Goal: Subscribe to service/newsletter

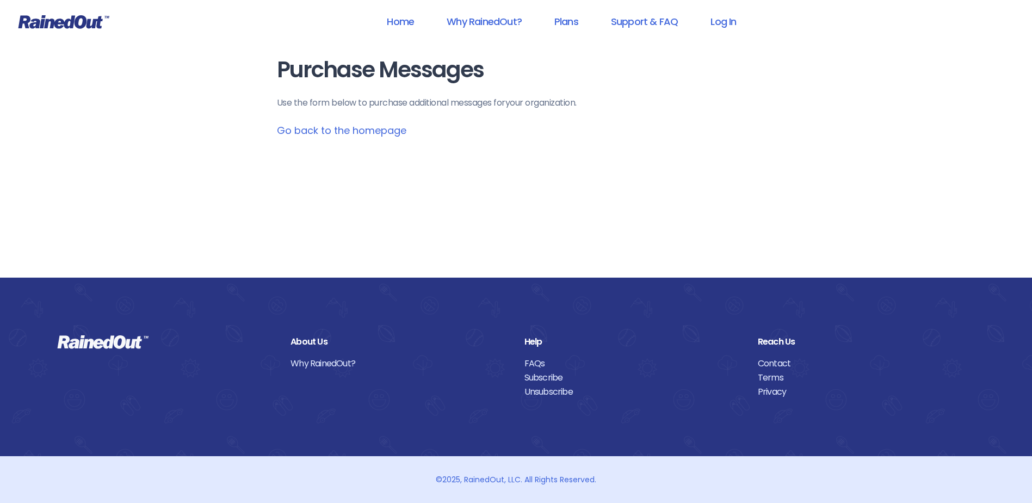
click at [354, 128] on link "Go back to the homepage" at bounding box center [342, 131] width 130 height 14
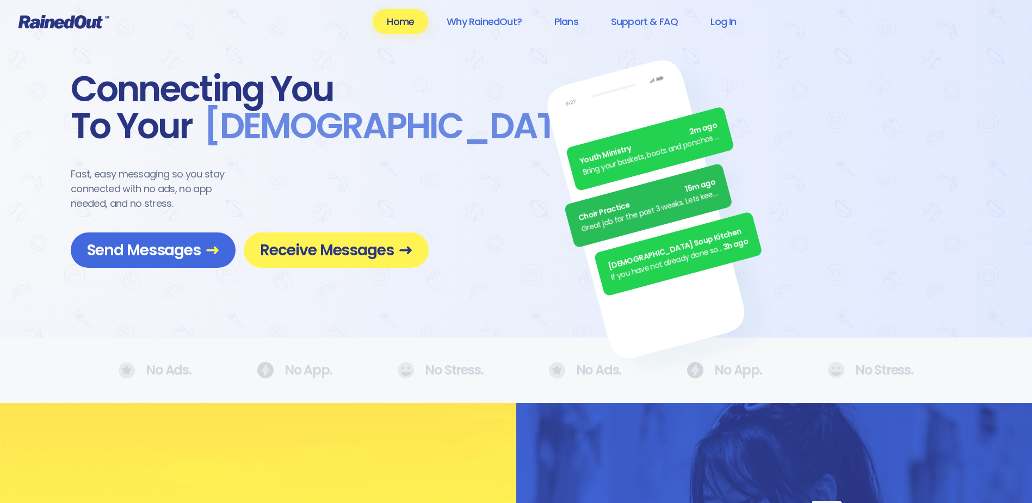
click at [267, 257] on span "Receive Messages" at bounding box center [336, 250] width 152 height 19
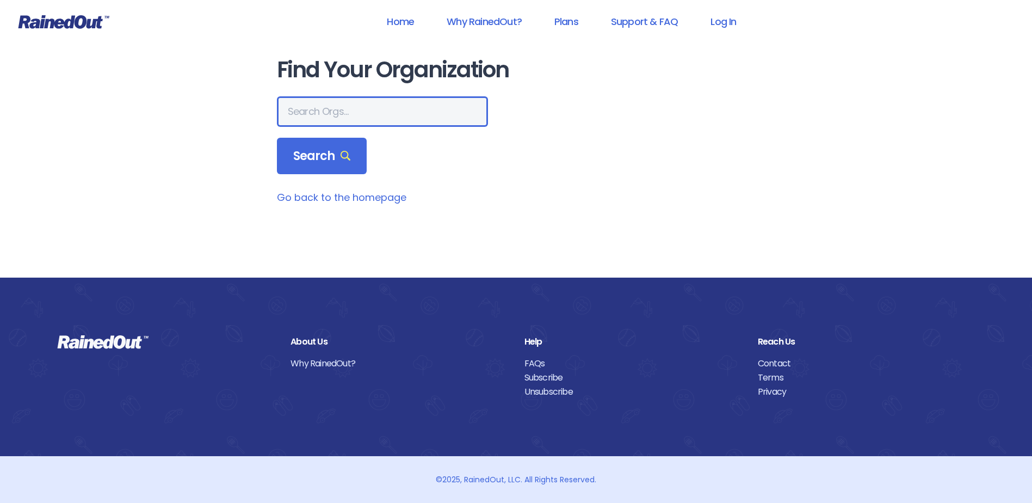
click at [312, 114] on input "text" at bounding box center [382, 111] width 211 height 30
type input "special olympics [US_STATE]"
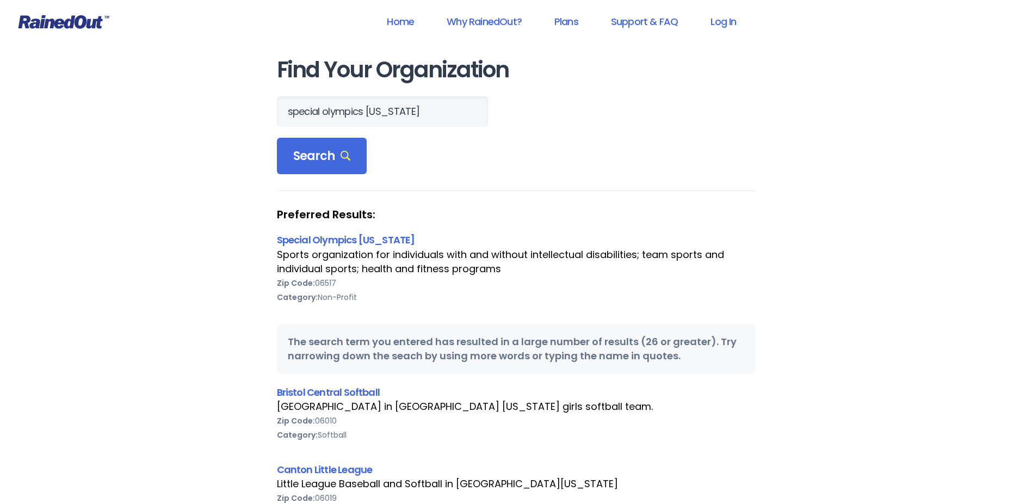
scroll to position [0, 0]
click at [302, 242] on link "Special Olympics [US_STATE]" at bounding box center [346, 240] width 138 height 14
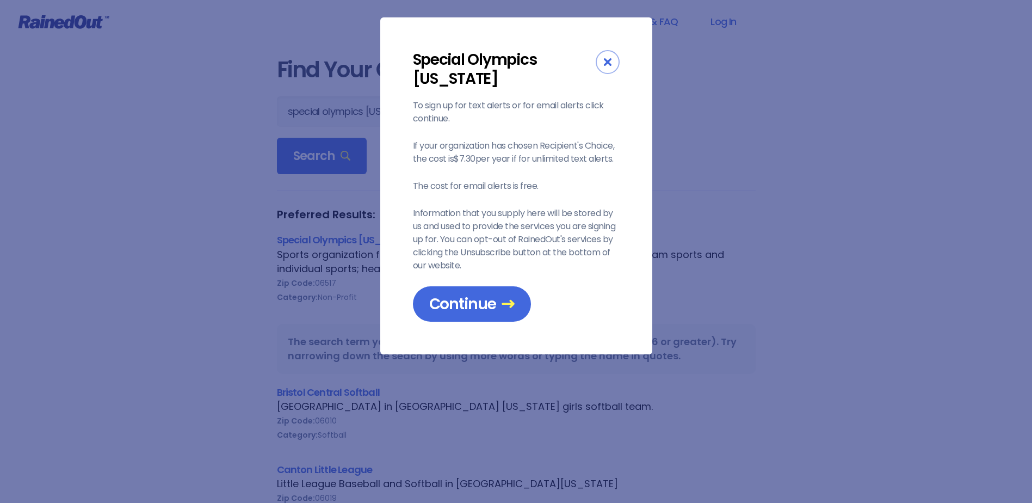
click at [428, 301] on link "Continue" at bounding box center [472, 303] width 118 height 35
